Goal: Transaction & Acquisition: Purchase product/service

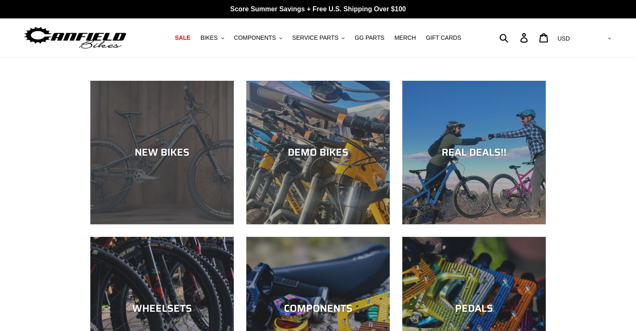
click at [192, 224] on div "NEW BIKES" at bounding box center [161, 224] width 143 height 0
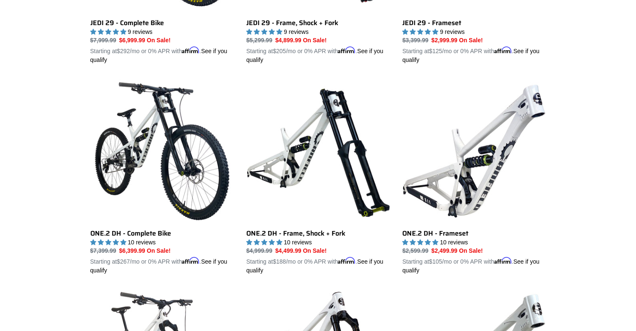
scroll to position [376, 0]
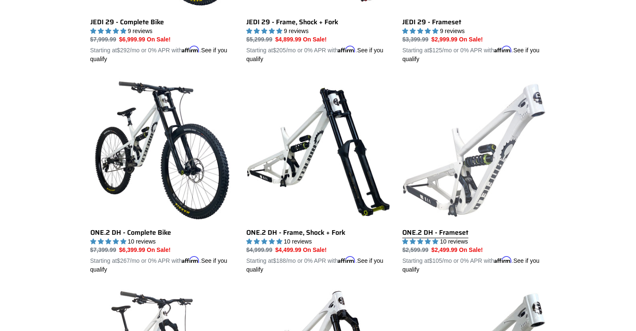
click at [491, 162] on link "ONE.2 DH - Frameset" at bounding box center [473, 176] width 143 height 196
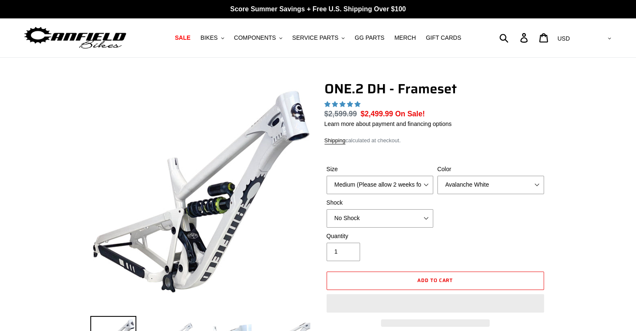
select select "highest-rating"
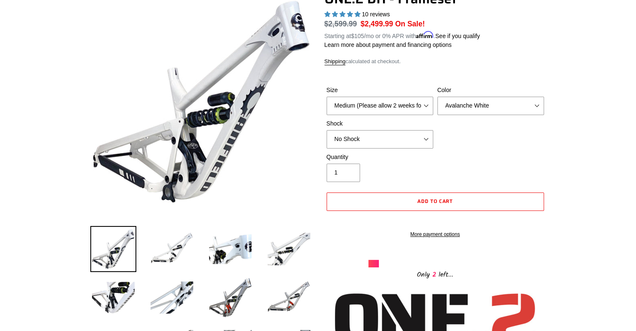
scroll to position [42, 0]
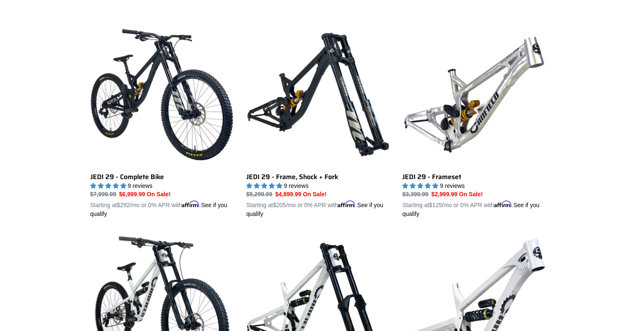
scroll to position [209, 0]
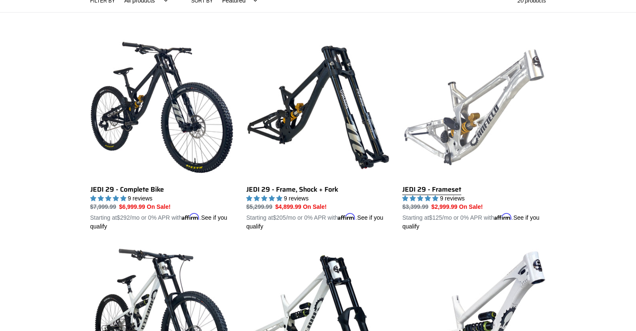
click at [494, 77] on link "JEDI 29 - Frameset" at bounding box center [473, 134] width 143 height 196
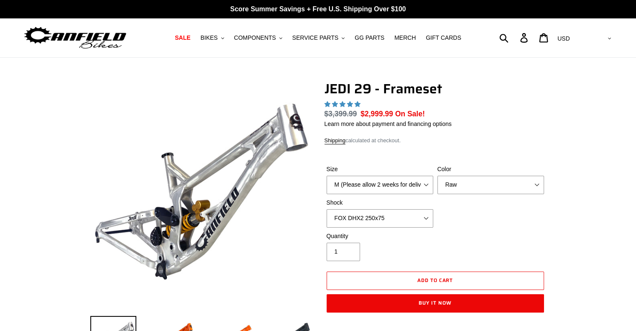
select select "highest-rating"
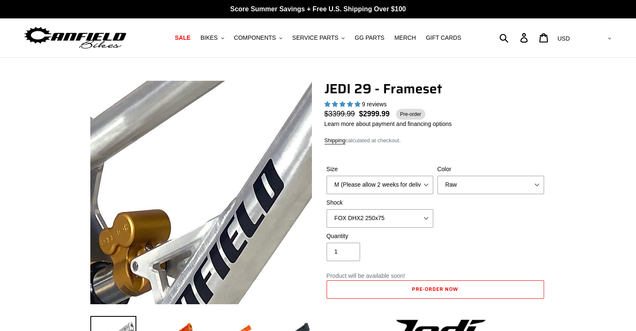
scroll to position [42, 0]
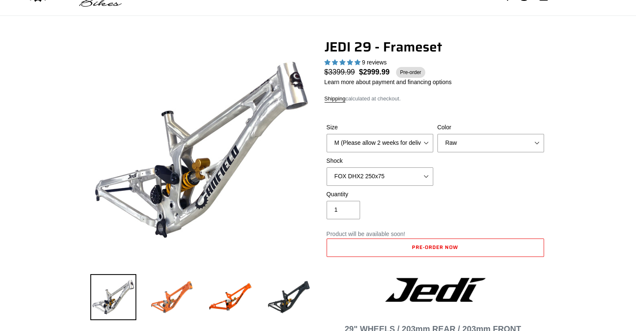
click at [169, 285] on img at bounding box center [172, 297] width 46 height 46
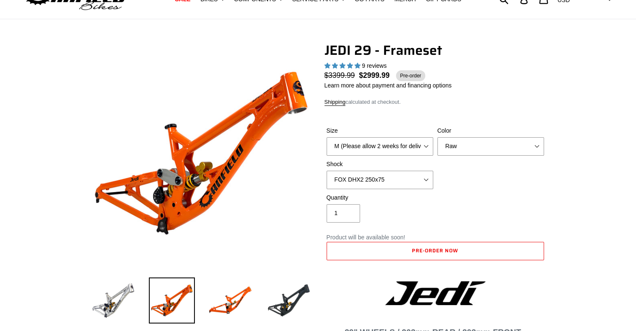
scroll to position [0, 0]
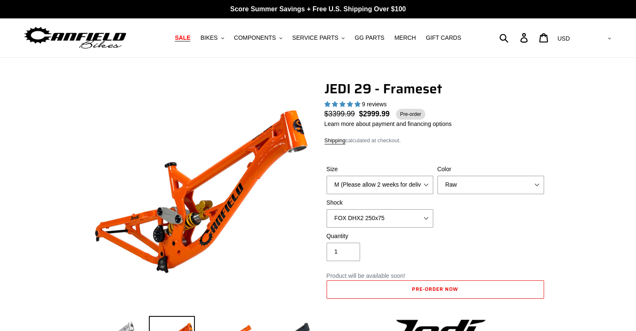
click at [190, 40] on span "SALE" at bounding box center [182, 37] width 15 height 7
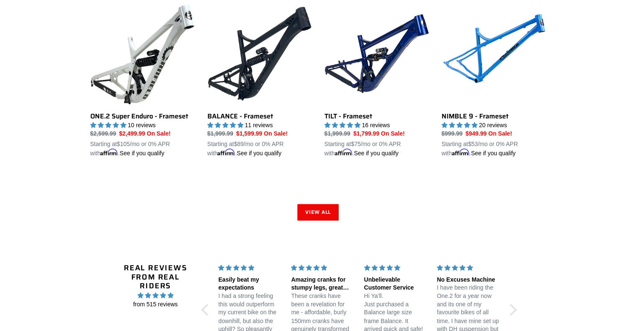
scroll to position [1296, 0]
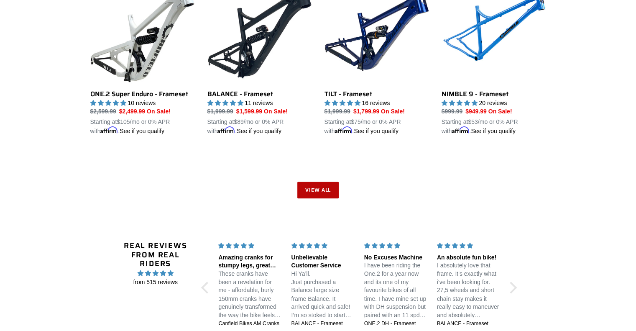
click at [308, 189] on link "View all" at bounding box center [318, 189] width 42 height 17
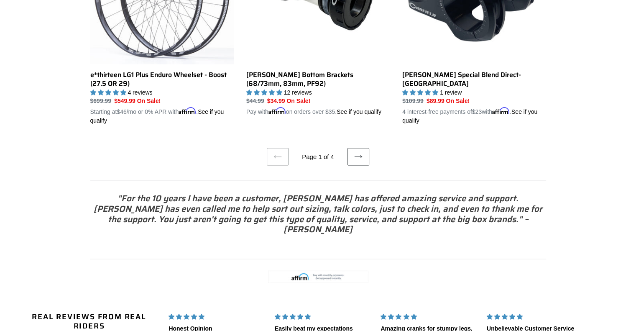
scroll to position [1714, 0]
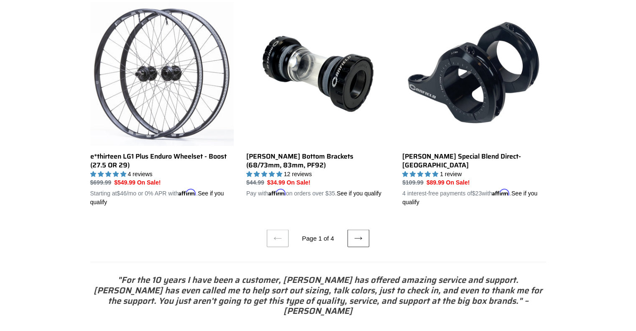
click at [362, 231] on link "Next page" at bounding box center [358, 238] width 22 height 18
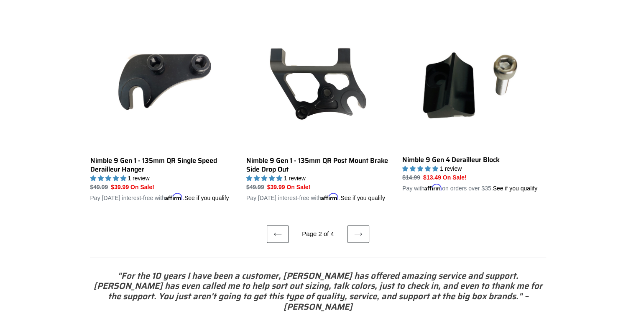
scroll to position [1755, 0]
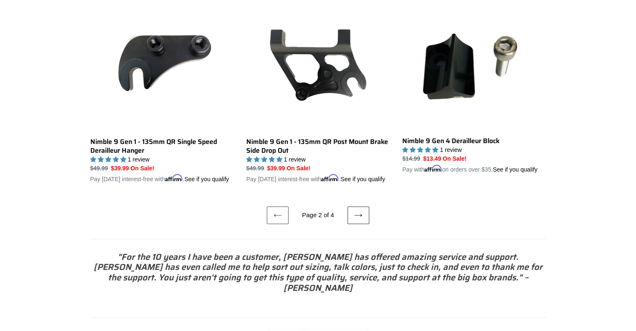
click at [359, 219] on icon at bounding box center [358, 215] width 8 height 8
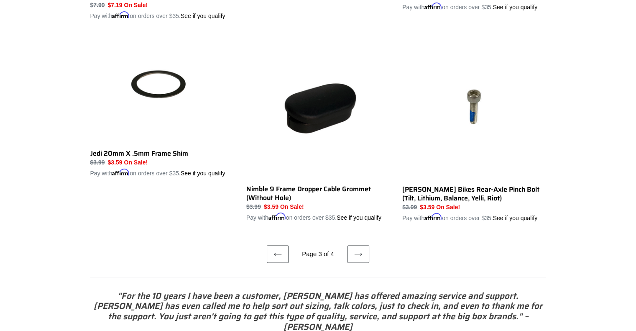
scroll to position [1755, 0]
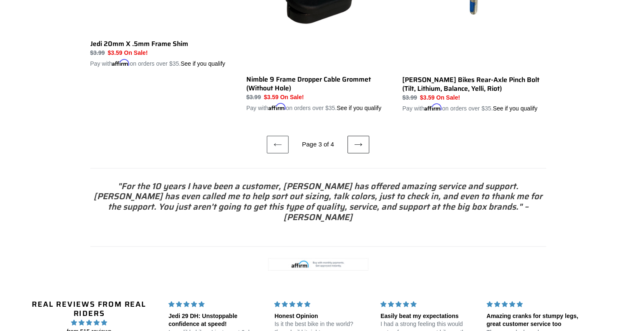
click at [354, 140] on icon at bounding box center [358, 144] width 8 height 8
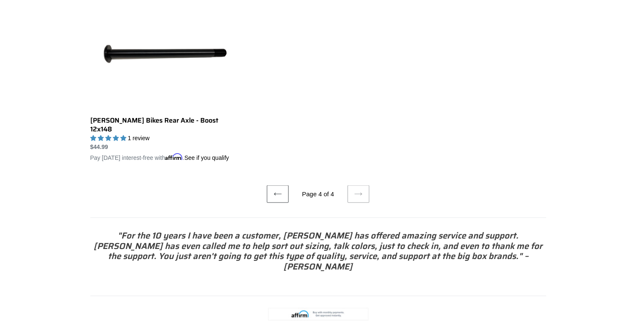
scroll to position [1505, 0]
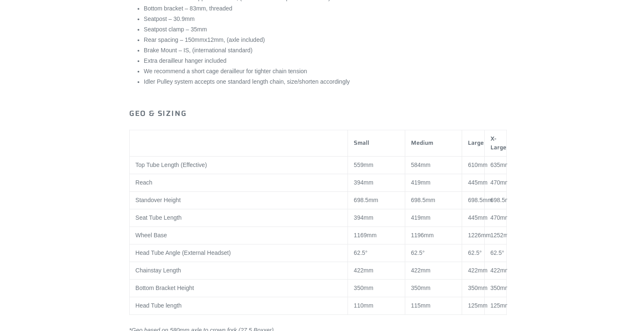
scroll to position [560, 0]
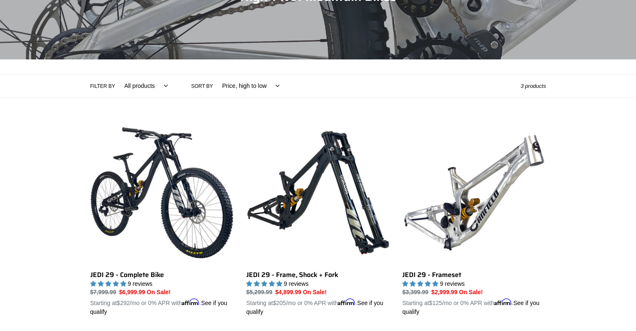
scroll to position [125, 0]
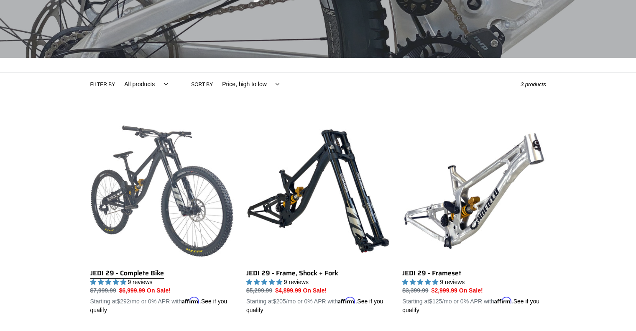
click at [179, 182] on link "JEDI 29 - Complete Bike" at bounding box center [161, 217] width 143 height 196
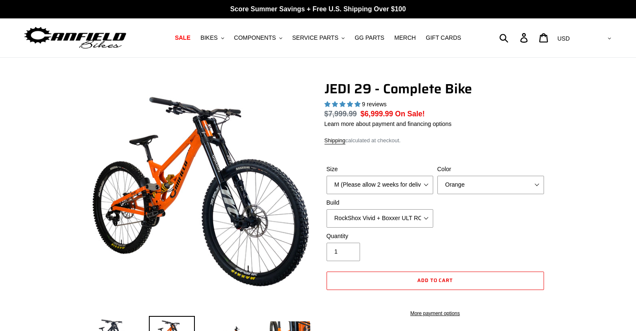
select select "highest-rating"
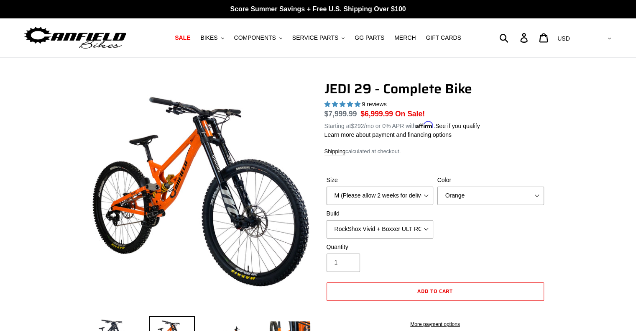
click at [384, 199] on select "M (Please allow 2 weeks for delivery) L (Please allow 2 weeks for delivery) XL …" at bounding box center [379, 195] width 107 height 18
select select "L (Please allow 2 weeks for delivery)"
click at [326, 186] on select "M (Please allow 2 weeks for delivery) L (Please allow 2 weeks for delivery) XL …" at bounding box center [379, 195] width 107 height 18
click at [454, 199] on select "Orange Stealth Black Raw" at bounding box center [490, 195] width 107 height 18
click at [437, 186] on select "Orange Stealth Black Raw" at bounding box center [490, 195] width 107 height 18
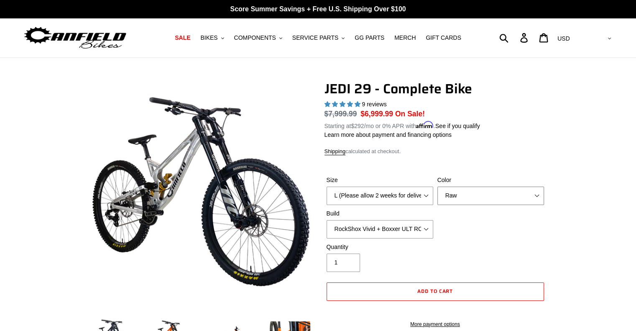
click at [480, 195] on select "Orange Stealth Black Raw" at bounding box center [490, 195] width 107 height 18
click at [437, 186] on select "Orange Stealth Black Raw" at bounding box center [490, 195] width 107 height 18
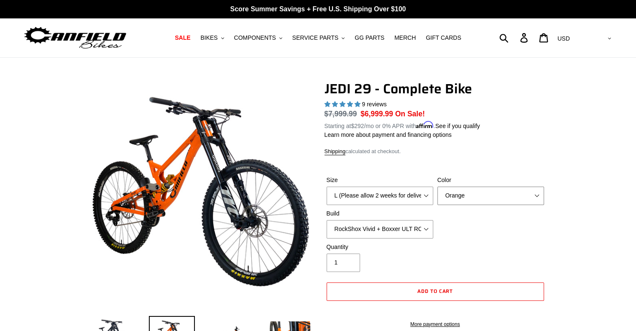
click at [473, 196] on select "Orange Stealth Black Raw" at bounding box center [490, 195] width 107 height 18
click at [437, 186] on select "Orange Stealth Black Raw" at bounding box center [490, 195] width 107 height 18
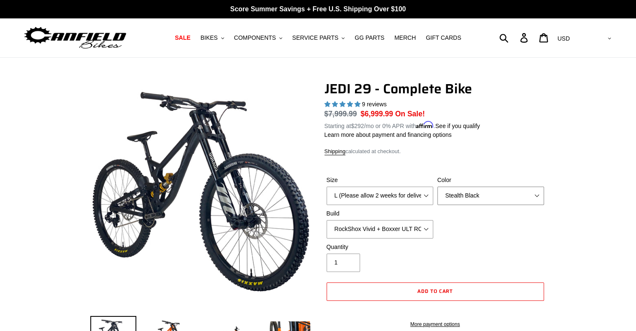
click at [474, 192] on select "Orange Stealth Black Raw" at bounding box center [490, 195] width 107 height 18
click at [437, 186] on select "Orange Stealth Black Raw" at bounding box center [490, 195] width 107 height 18
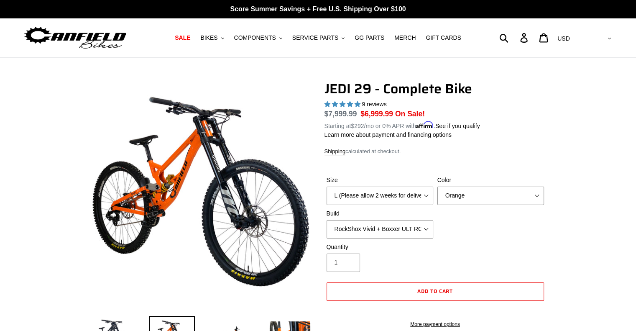
click at [465, 192] on select "Orange Stealth Black Raw" at bounding box center [490, 195] width 107 height 18
click at [437, 186] on select "Orange Stealth Black Raw" at bounding box center [490, 195] width 107 height 18
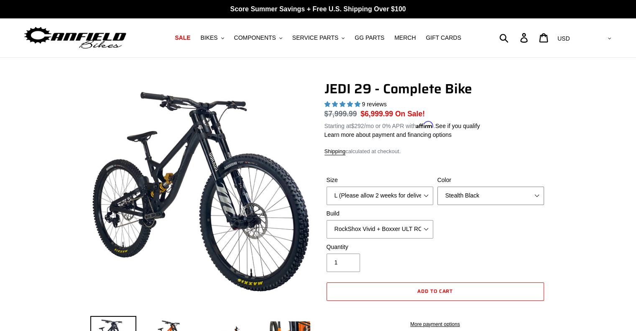
click at [467, 188] on select "Orange Stealth Black Raw" at bounding box center [490, 195] width 107 height 18
select select "Orange"
click at [437, 186] on select "Orange Stealth Black Raw" at bounding box center [490, 195] width 107 height 18
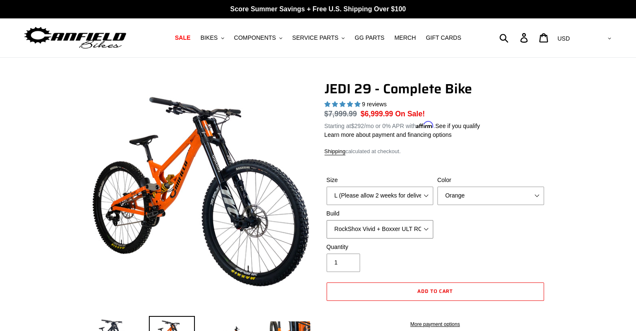
click at [403, 231] on select "RockShox Vivid + Boxxer ULT RC2 C3 200 + SRAM XO RockShox Vivid + Boxxer ULT RC…" at bounding box center [379, 229] width 107 height 18
click at [326, 220] on select "RockShox Vivid + Boxxer ULT RC2 C3 200 + SRAM XO RockShox Vivid + Boxxer ULT RC…" at bounding box center [379, 229] width 107 height 18
click at [390, 230] on select "RockShox Vivid + Boxxer ULT RC2 C3 200 + SRAM XO RockShox Vivid + Boxxer ULT RC…" at bounding box center [379, 229] width 107 height 18
click at [326, 220] on select "RockShox Vivid + Boxxer ULT RC2 C3 200 + SRAM XO RockShox Vivid + Boxxer ULT RC…" at bounding box center [379, 229] width 107 height 18
click at [395, 229] on select "RockShox Vivid + Boxxer ULT RC2 C3 200 + SRAM XO RockShox Vivid + Boxxer ULT RC…" at bounding box center [379, 229] width 107 height 18
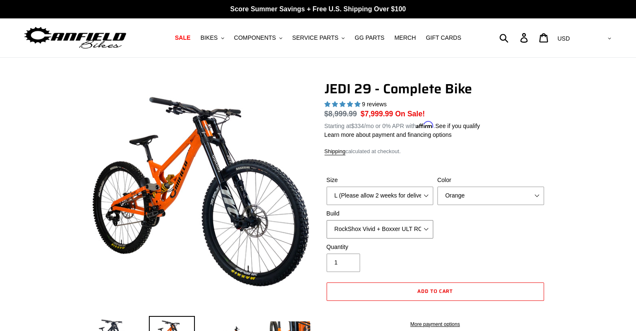
click at [326, 220] on select "RockShox Vivid + Boxxer ULT RC2 C3 200 + SRAM XO RockShox Vivid + Boxxer ULT RC…" at bounding box center [379, 229] width 107 height 18
click at [390, 231] on select "RockShox Vivid + Boxxer ULT RC2 C3 200 + SRAM XO RockShox Vivid + Boxxer ULT RC…" at bounding box center [379, 229] width 107 height 18
click at [326, 220] on select "RockShox Vivid + Boxxer ULT RC2 C3 200 + SRAM XO RockShox Vivid + Boxxer ULT RC…" at bounding box center [379, 229] width 107 height 18
click at [403, 231] on select "RockShox Vivid + Boxxer ULT RC2 C3 200 + SRAM XO RockShox Vivid + Boxxer ULT RC…" at bounding box center [379, 229] width 107 height 18
click at [326, 220] on select "RockShox Vivid + Boxxer ULT RC2 C3 200 + SRAM XO RockShox Vivid + Boxxer ULT RC…" at bounding box center [379, 229] width 107 height 18
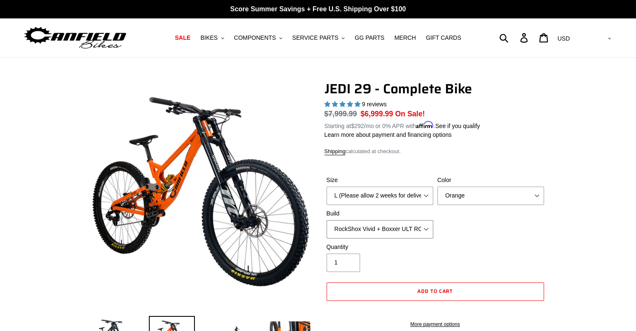
drag, startPoint x: 396, startPoint y: 227, endPoint x: 391, endPoint y: 237, distance: 11.6
click at [396, 227] on select "RockShox Vivid + Boxxer ULT RC2 C3 200 + SRAM XO RockShox Vivid + Boxxer ULT RC…" at bounding box center [379, 229] width 107 height 18
click at [326, 220] on select "RockShox Vivid + Boxxer ULT RC2 C3 200 + SRAM XO RockShox Vivid + Boxxer ULT RC…" at bounding box center [379, 229] width 107 height 18
click at [395, 232] on select "RockShox Vivid + Boxxer ULT RC2 C3 200 + SRAM XO RockShox Vivid + Boxxer ULT RC…" at bounding box center [379, 229] width 107 height 18
click at [505, 237] on div "Size M (Please allow 2 weeks for delivery) L (Please allow 2 weeks for delivery…" at bounding box center [435, 209] width 222 height 67
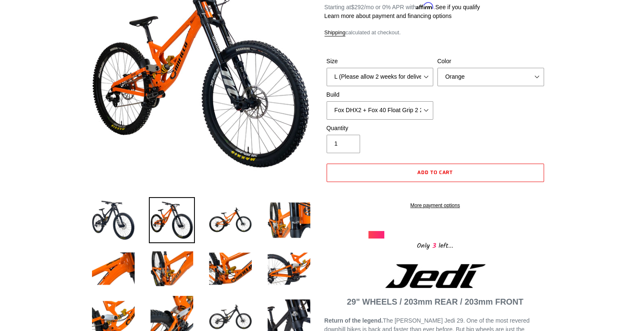
scroll to position [125, 0]
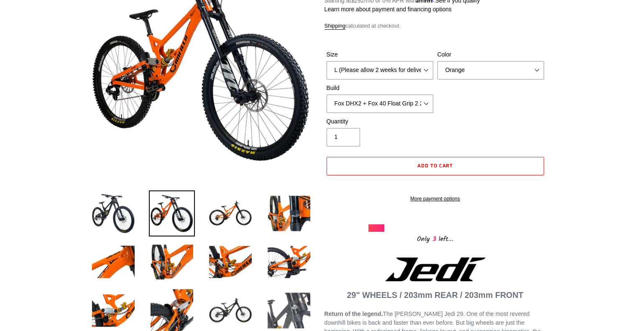
click at [274, 315] on img at bounding box center [289, 310] width 46 height 46
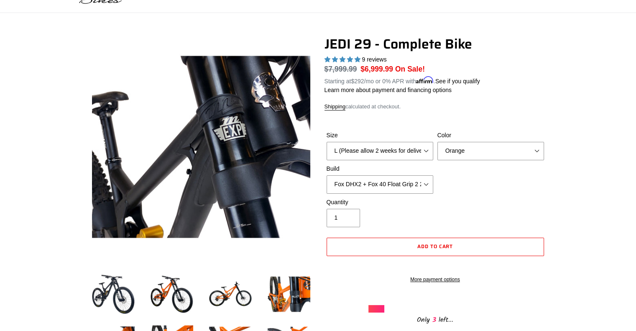
scroll to position [42, 0]
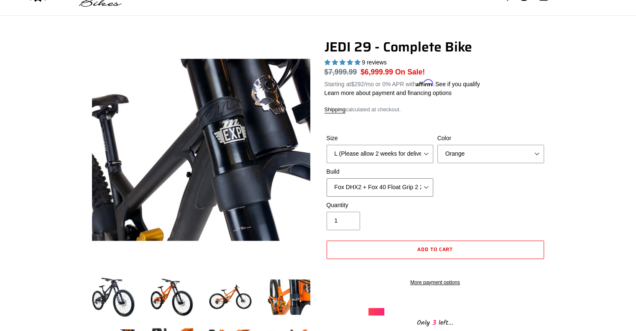
click at [377, 192] on select "RockShox Vivid + Boxxer ULT RC2 C3 200 + SRAM XO RockShox Vivid + Boxxer ULT RC…" at bounding box center [379, 187] width 107 height 18
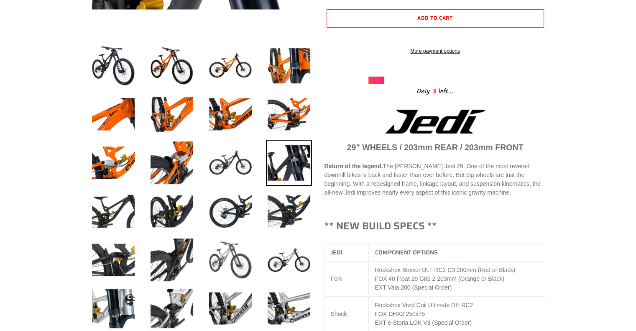
scroll to position [293, 0]
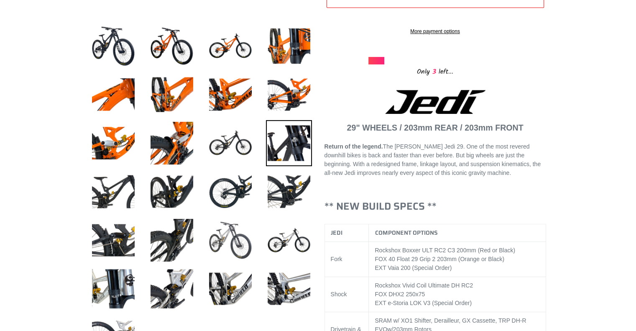
click at [237, 244] on img at bounding box center [230, 240] width 46 height 46
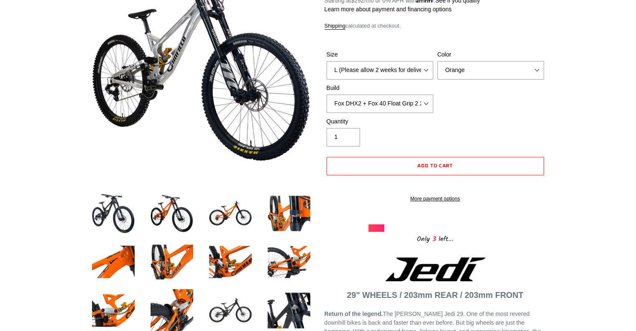
scroll to position [42, 0]
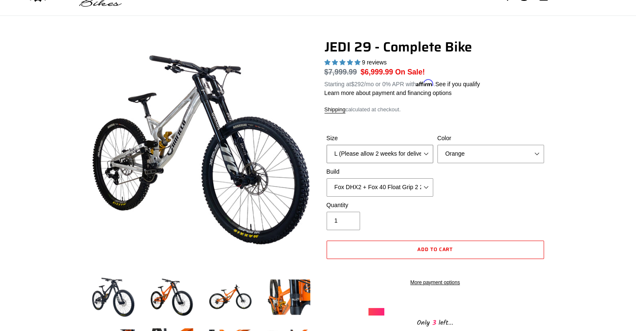
click at [416, 158] on select "M (Please allow 2 weeks for delivery) L (Please allow 2 weeks for delivery) XL …" at bounding box center [379, 154] width 107 height 18
click at [408, 184] on select "RockShox Vivid + Boxxer ULT RC2 C3 200 + SRAM XO RockShox Vivid + Boxxer ULT RC…" at bounding box center [379, 187] width 107 height 18
click at [326, 178] on select "RockShox Vivid + Boxxer ULT RC2 C3 200 + SRAM XO RockShox Vivid + Boxxer ULT RC…" at bounding box center [379, 187] width 107 height 18
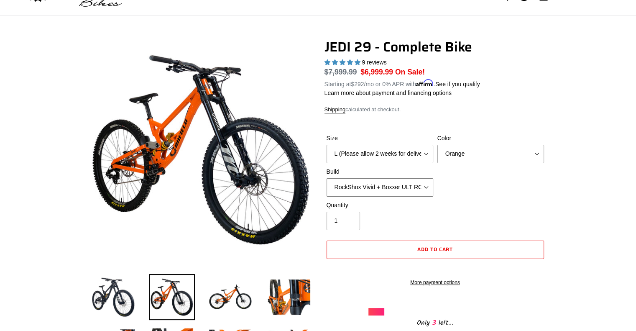
click at [390, 189] on select "RockShox Vivid + Boxxer ULT RC2 C3 200 + SRAM XO RockShox Vivid + Boxxer ULT RC…" at bounding box center [379, 187] width 107 height 18
click at [326, 178] on select "RockShox Vivid + Boxxer ULT RC2 C3 200 + SRAM XO RockShox Vivid + Boxxer ULT RC…" at bounding box center [379, 187] width 107 height 18
click at [398, 189] on select "RockShox Vivid + Boxxer ULT RC2 C3 200 + SRAM XO RockShox Vivid + Boxxer ULT RC…" at bounding box center [379, 187] width 107 height 18
select select "RockShox Vivid + Boxxer ULT RC2 C3 200 + SRAM XO"
click at [326, 178] on select "RockShox Vivid + Boxxer ULT RC2 C3 200 + SRAM XO RockShox Vivid + Boxxer ULT RC…" at bounding box center [379, 187] width 107 height 18
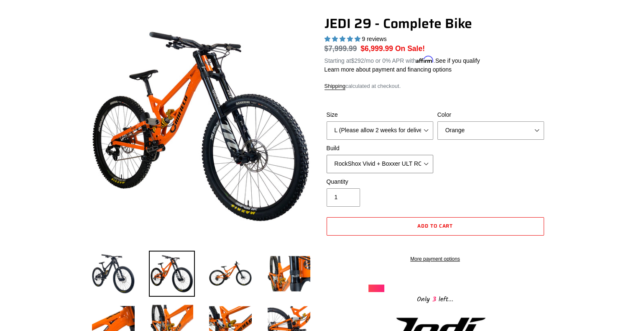
scroll to position [84, 0]
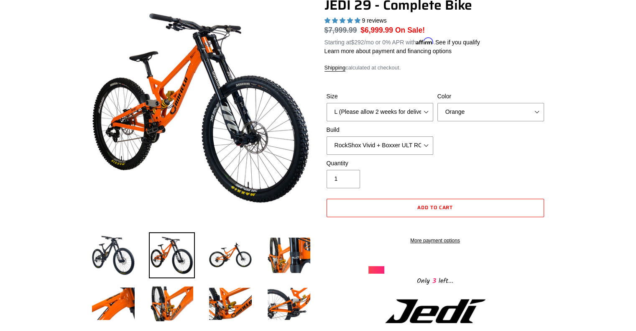
click at [328, 227] on shop-pay-wallet-button at bounding box center [327, 225] width 2 height 7
